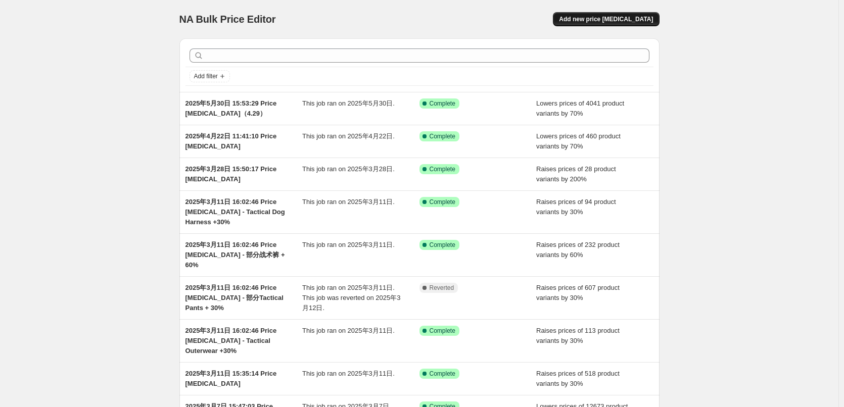
click at [618, 21] on span "Add new price change job" at bounding box center [606, 19] width 94 height 8
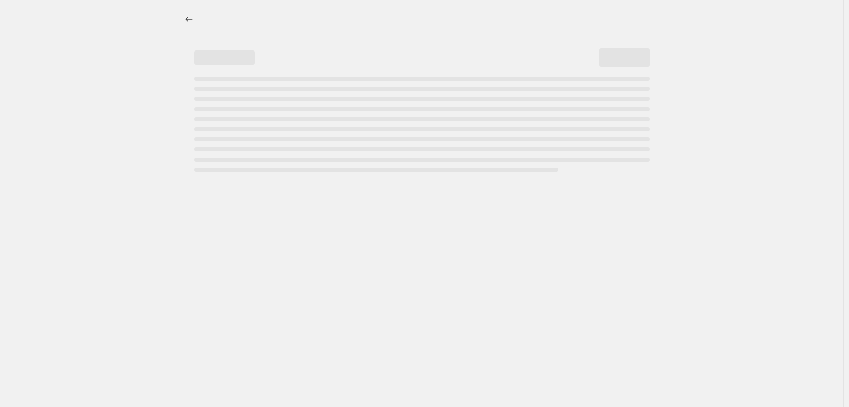
select select "percentage"
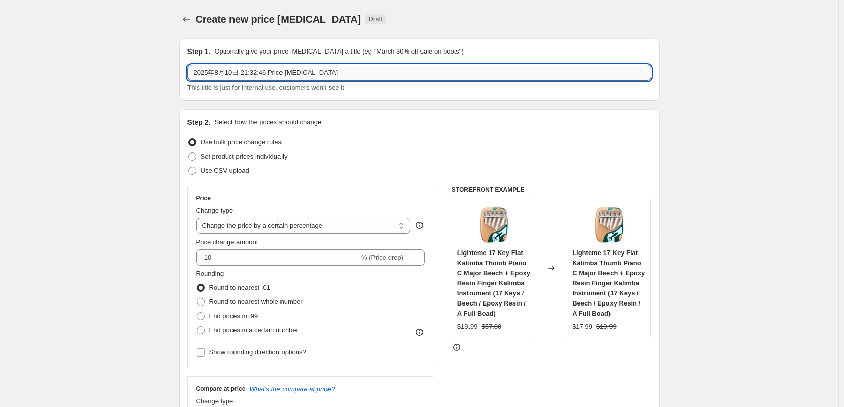
click at [343, 73] on input "2025年8月10日 21:32:46 Price change job" at bounding box center [419, 73] width 464 height 16
drag, startPoint x: 323, startPoint y: 73, endPoint x: 330, endPoint y: 73, distance: 7.1
click at [330, 73] on input "2025年8月10日 21:32:46 Price change job（25.）" at bounding box center [419, 73] width 464 height 16
paste input "7.4"
type input "2025年8月10日 21:32:46 Price change job（25.7.4）"
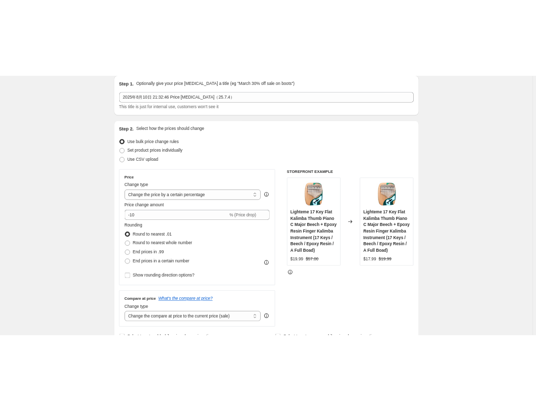
scroll to position [51, 0]
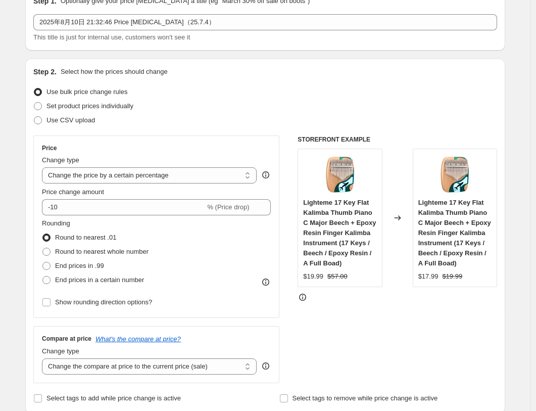
click at [364, 81] on div "Step 2. Select how the prices should change Use bulk price change rules Set pro…" at bounding box center [265, 236] width 464 height 339
click at [256, 114] on div "Use CSV upload" at bounding box center [265, 120] width 464 height 14
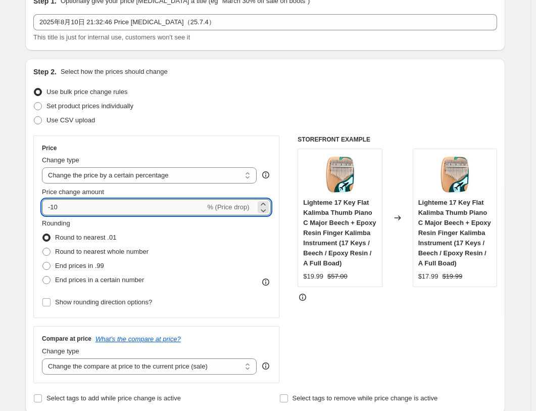
click at [54, 207] on input "-10" at bounding box center [123, 207] width 163 height 16
type input "-50"
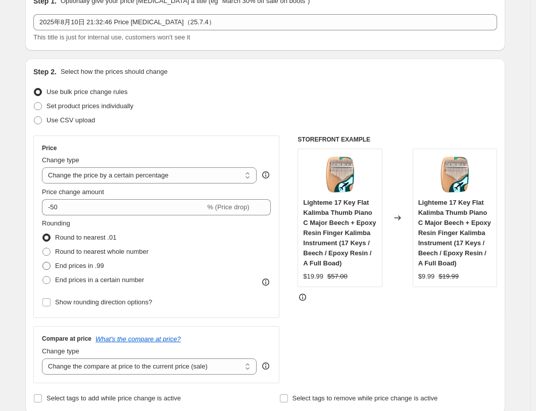
click at [51, 268] on span at bounding box center [46, 266] width 8 height 8
click at [43, 262] on input "End prices in .99" at bounding box center [42, 262] width 1 height 1
radio input "true"
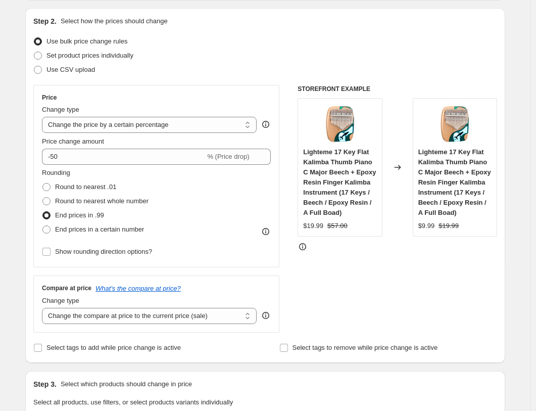
scroll to position [152, 0]
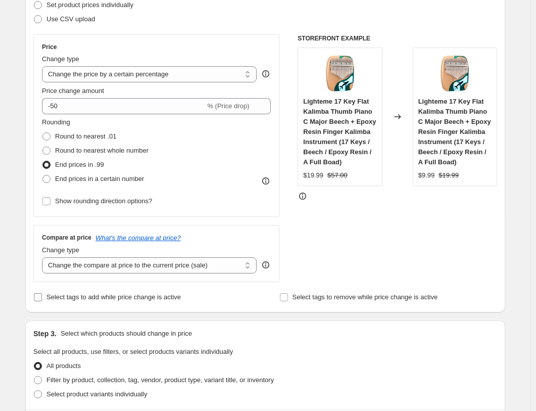
click at [38, 299] on input "Select tags to add while price change is active" at bounding box center [38, 297] width 8 height 8
checkbox input "true"
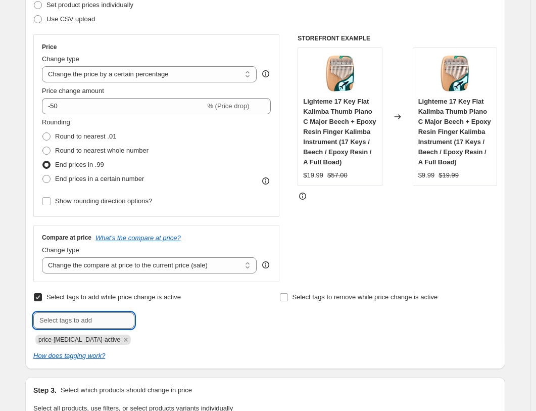
click at [75, 320] on input "text" at bounding box center [83, 320] width 101 height 16
paste input "25.7.4"
type input "25.7.4"
click at [167, 322] on span "25.7.4" at bounding box center [165, 319] width 17 height 7
click at [273, 347] on div "Select tags to add while price change is active Submit price-change-job-active …" at bounding box center [265, 325] width 464 height 71
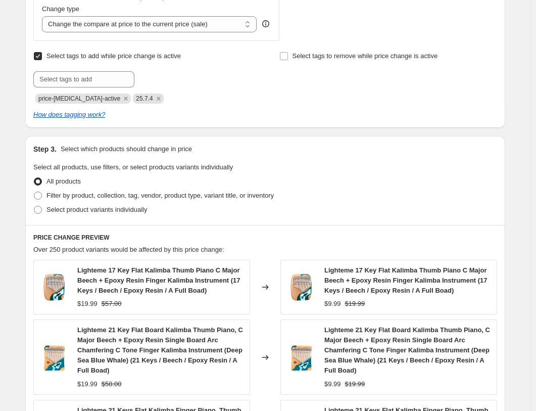
scroll to position [404, 0]
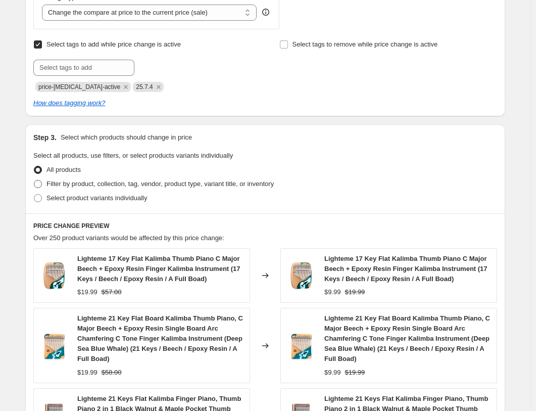
click at [40, 184] on span at bounding box center [38, 184] width 8 height 8
click at [34, 180] on input "Filter by product, collection, tag, vendor, product type, variant title, or inv…" at bounding box center [34, 180] width 1 height 1
radio input "true"
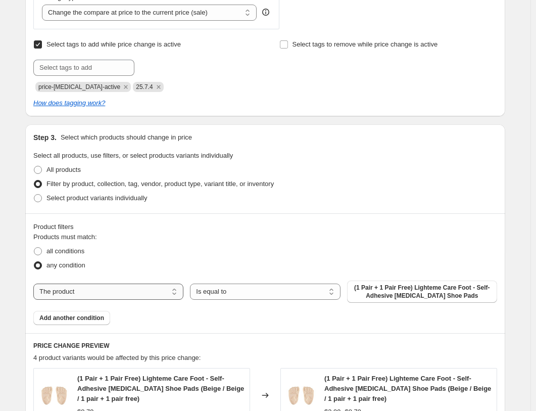
click at [88, 292] on select "The product The product's collection The product's tag The product's vendor The…" at bounding box center [108, 291] width 150 height 16
select select "tag"
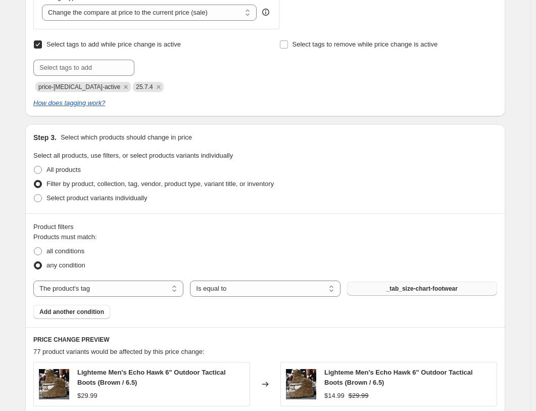
click at [398, 289] on span "_tab_size-chart-footwear" at bounding box center [422, 289] width 71 height 8
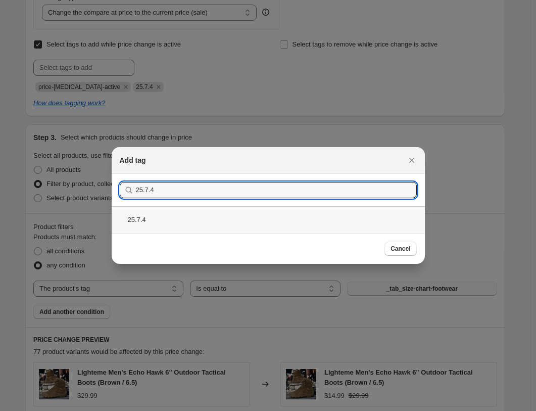
type input "25.7.4"
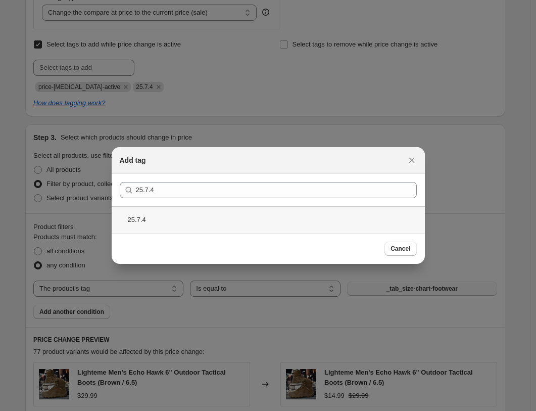
click at [148, 219] on div "25.7.4" at bounding box center [268, 219] width 313 height 27
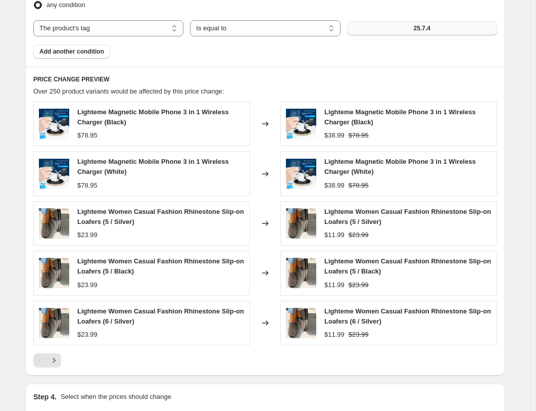
scroll to position [786, 0]
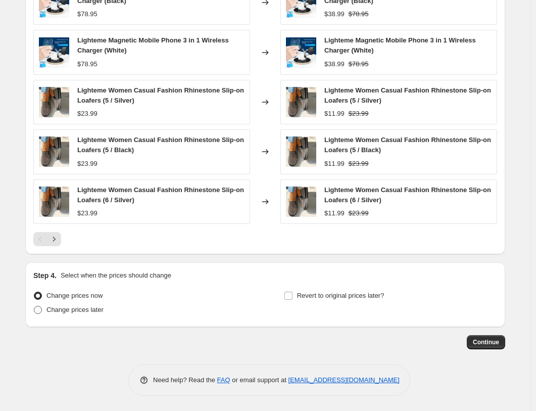
click at [39, 309] on span at bounding box center [38, 310] width 8 height 8
click at [34, 306] on input "Change prices later" at bounding box center [34, 306] width 1 height 1
radio input "true"
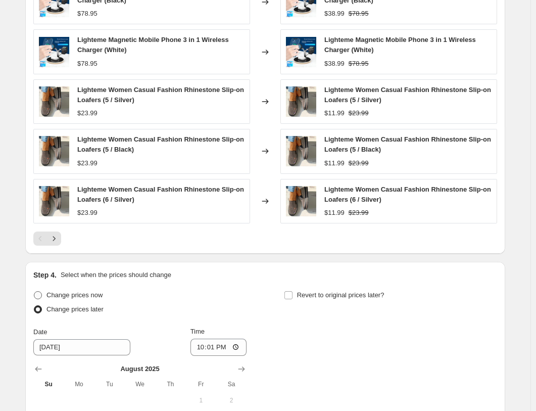
click at [41, 295] on span at bounding box center [38, 295] width 8 height 8
click at [34, 292] on input "Change prices now" at bounding box center [34, 291] width 1 height 1
radio input "true"
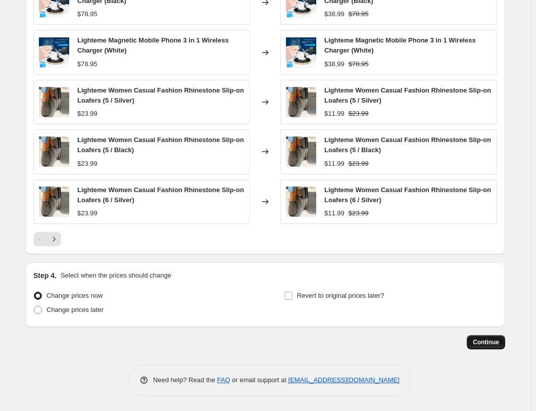
click at [487, 341] on span "Continue" at bounding box center [486, 342] width 26 height 8
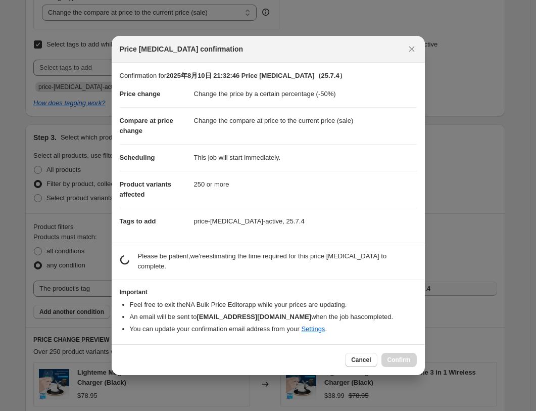
scroll to position [0, 0]
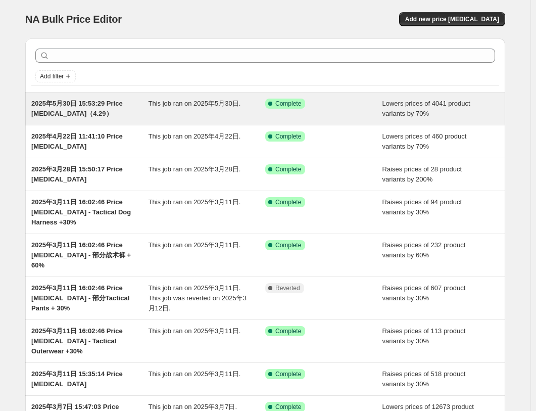
click at [88, 106] on span "2025年5月30日 15:53:29 Price [MEDICAL_DATA]（4.29）" at bounding box center [76, 109] width 91 height 18
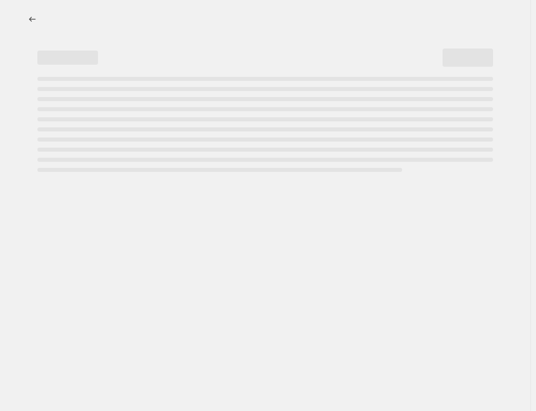
select select "percentage"
select select "tag"
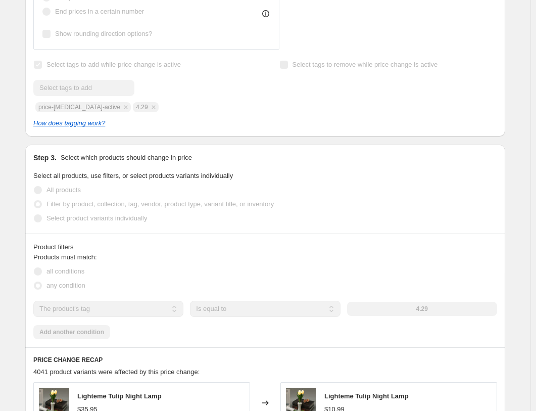
scroll to position [707, 0]
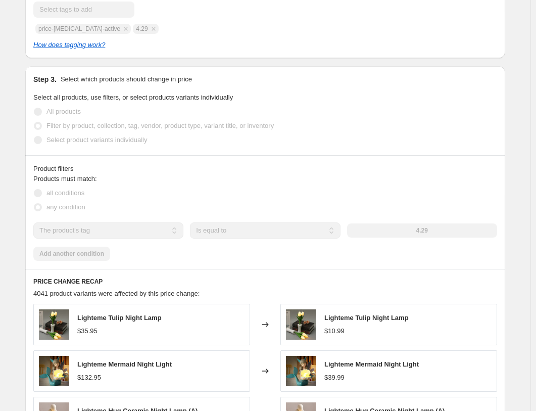
click at [251, 252] on div "Products must match: all conditions any condition The product The product's col…" at bounding box center [265, 217] width 464 height 87
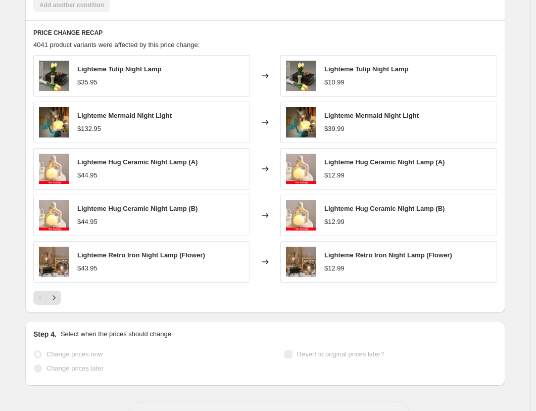
scroll to position [993, 0]
